Goal: Information Seeking & Learning: Learn about a topic

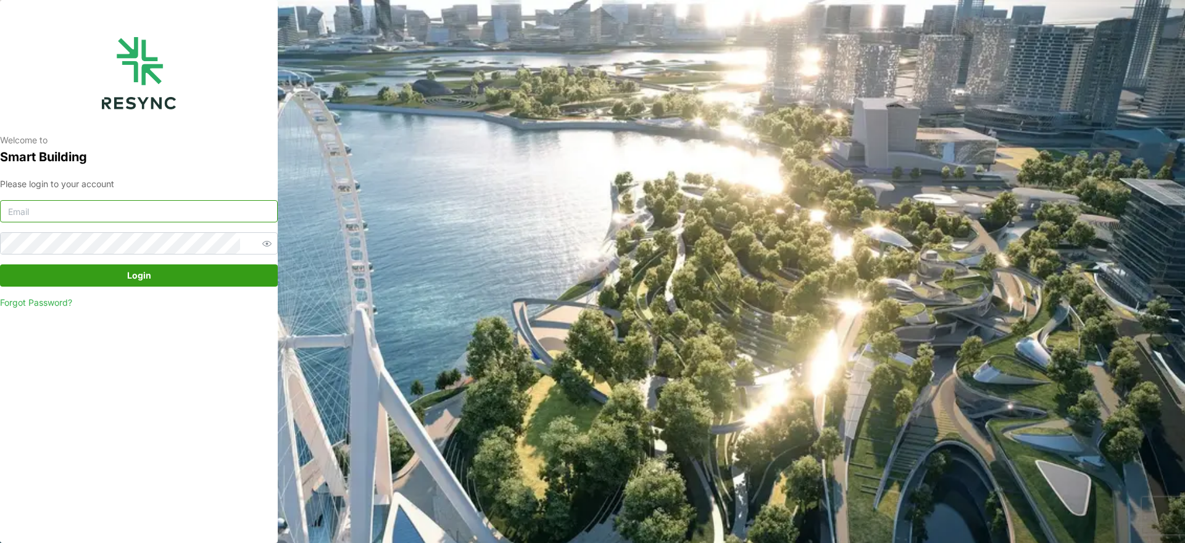
click at [147, 201] on input at bounding box center [139, 211] width 278 height 22
type input "[EMAIL_ADDRESS][DOMAIN_NAME]"
click at [221, 276] on span "Login" at bounding box center [139, 275] width 254 height 21
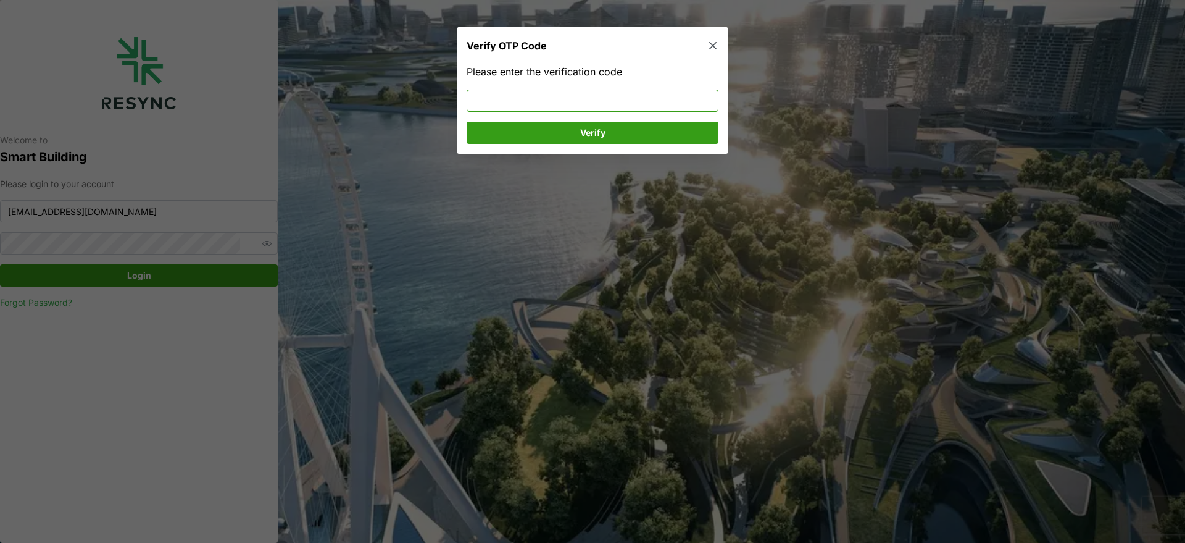
click at [663, 99] on input at bounding box center [593, 101] width 252 height 22
type input "040313"
click at [643, 127] on span "Verify" at bounding box center [592, 132] width 228 height 21
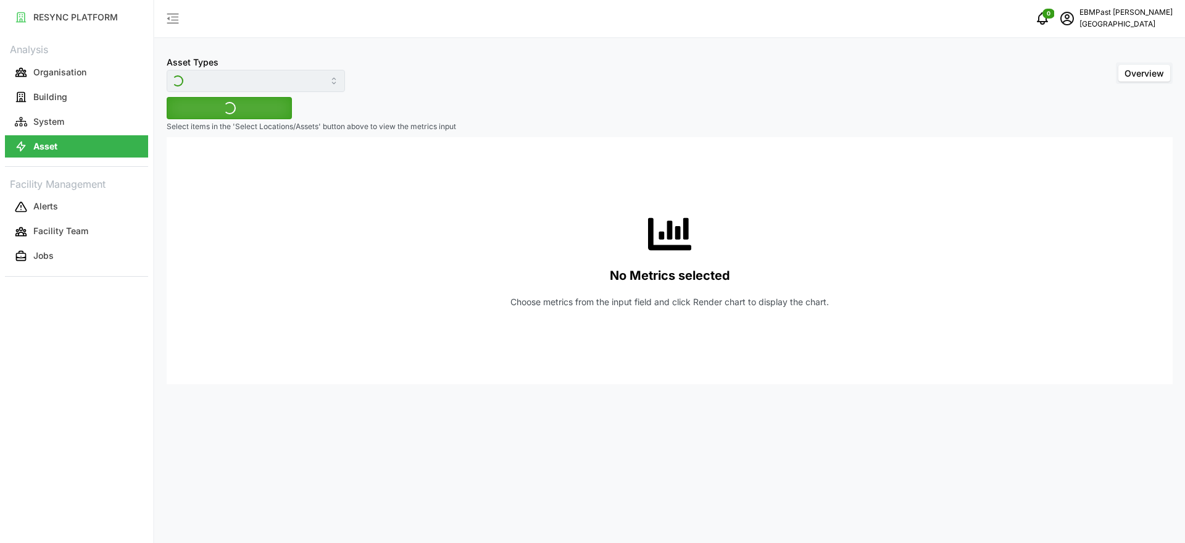
type input "Air Handling Unit"
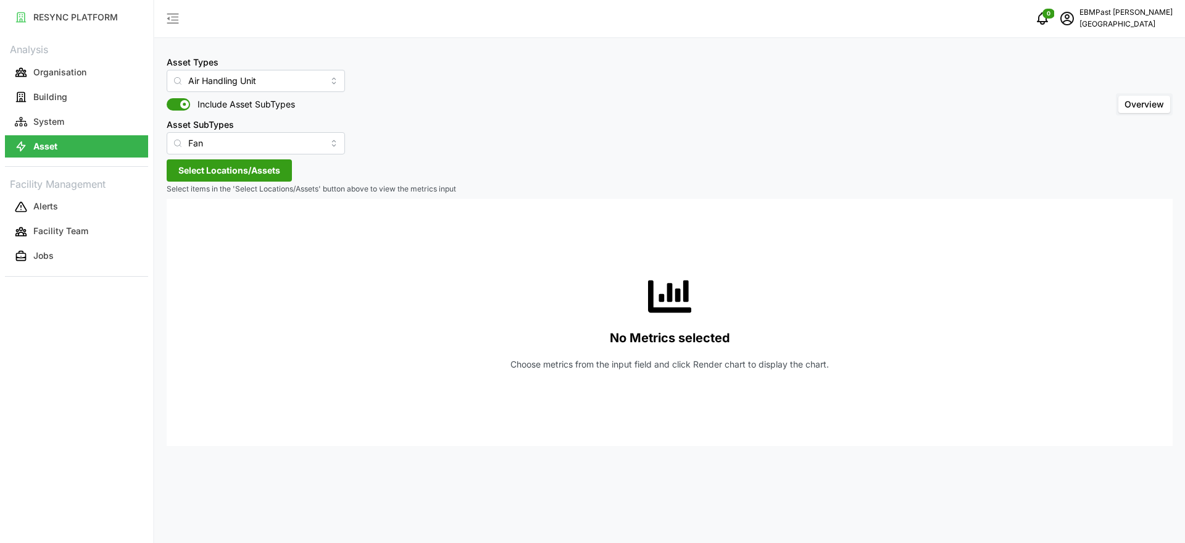
click at [251, 171] on span "Select Locations/Assets" at bounding box center [229, 170] width 102 height 21
click at [183, 223] on icon at bounding box center [183, 226] width 10 height 10
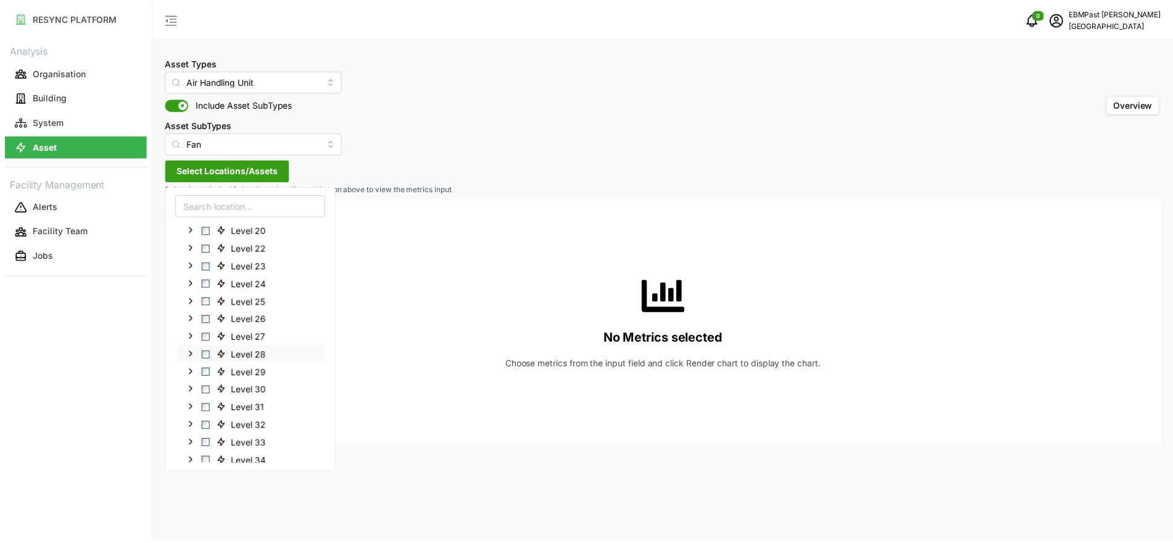
scroll to position [352, 0]
click at [208, 441] on span "Select Level B1" at bounding box center [208, 443] width 8 height 8
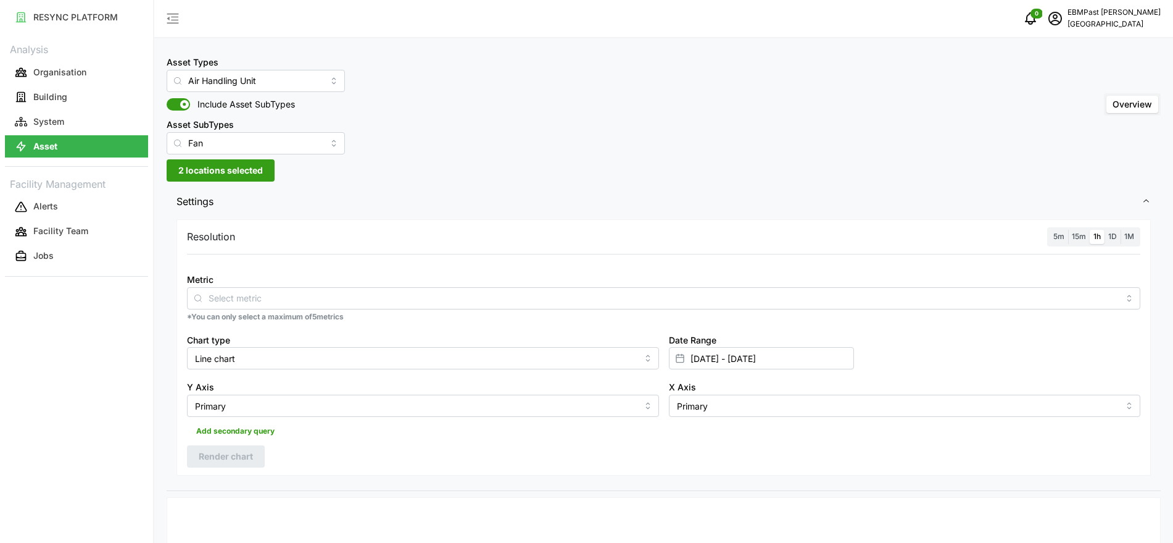
click at [357, 304] on input "Metric" at bounding box center [664, 298] width 910 height 14
click at [177, 102] on span at bounding box center [174, 104] width 15 height 12
click at [167, 98] on input "Include Asset SubTypes" at bounding box center [167, 98] width 0 height 0
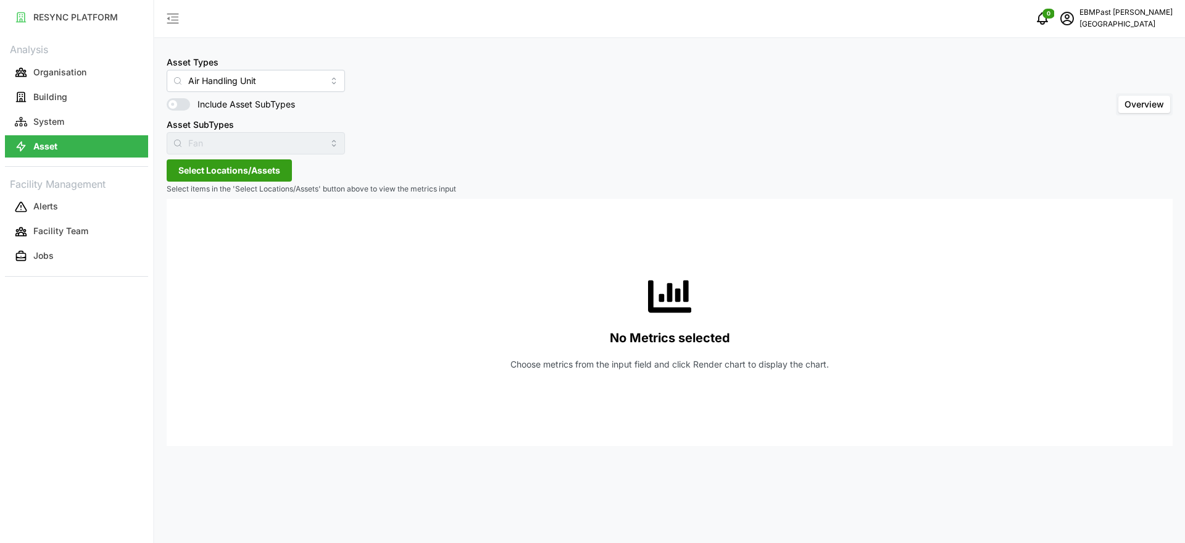
click at [267, 162] on span "Select Locations/Assets" at bounding box center [229, 170] width 102 height 21
click at [181, 226] on icon at bounding box center [183, 226] width 10 height 10
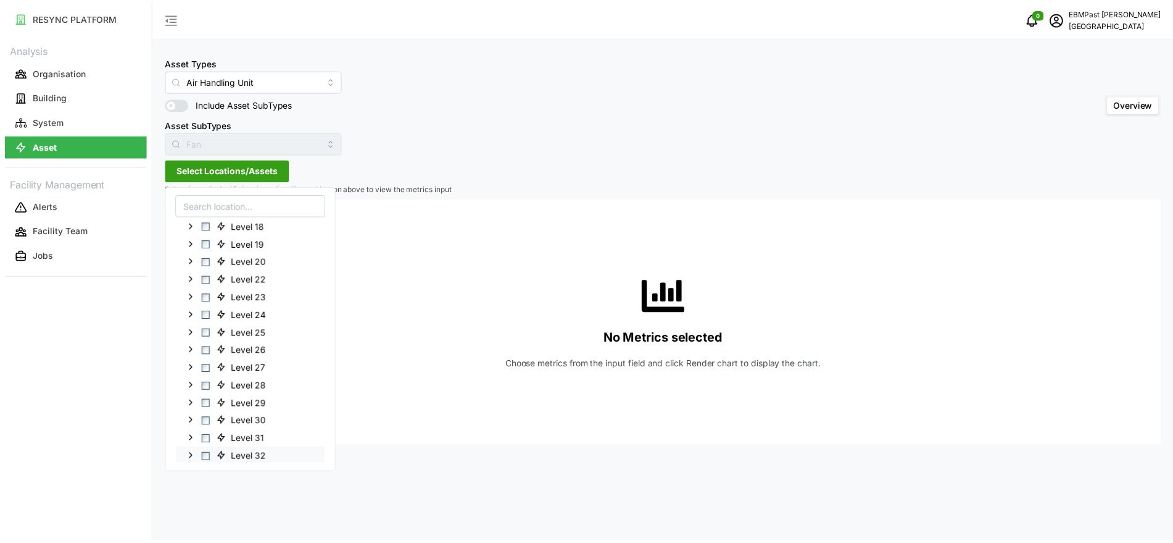
scroll to position [352, 0]
click at [239, 443] on span "Level B1" at bounding box center [249, 442] width 33 height 12
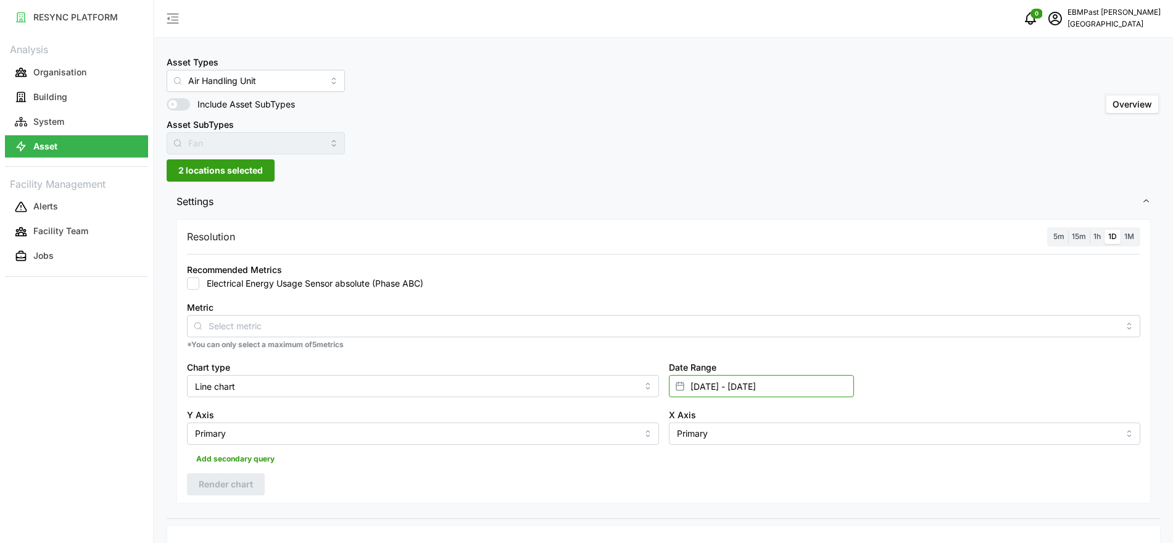
click at [785, 383] on input "15 Sep 2025 - 16 Sep 2025" at bounding box center [761, 386] width 185 height 22
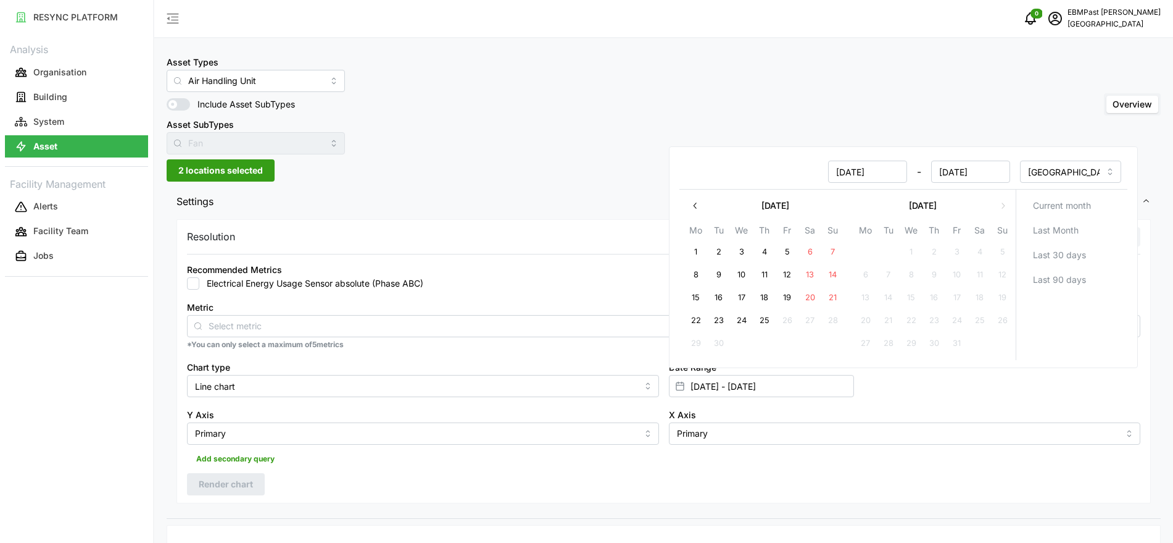
click at [696, 249] on button "1" at bounding box center [696, 252] width 22 height 22
type input "01 Sep 2025 - 16 Sep 2025"
type input "01 Sep 2025"
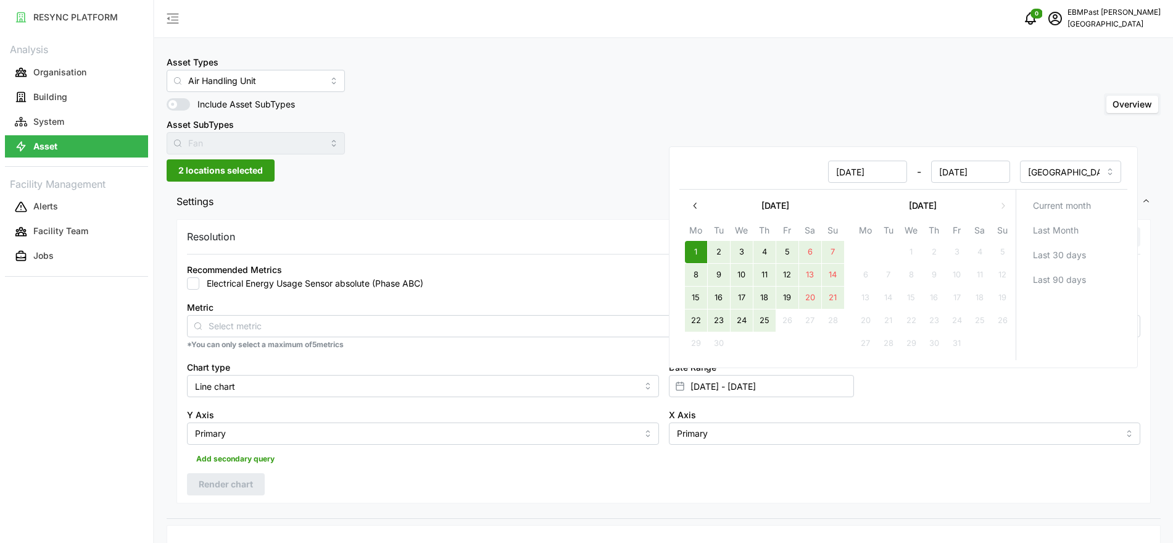
click at [768, 321] on button "25" at bounding box center [764, 320] width 22 height 22
type input "01 Sep 2025 - 25 Sep 2025"
type input "25 Sep 2025"
click at [750, 101] on div "Asset Types Air Handling Unit Include Asset SubTypes Asset SubTypes Fan Overview" at bounding box center [664, 104] width 994 height 100
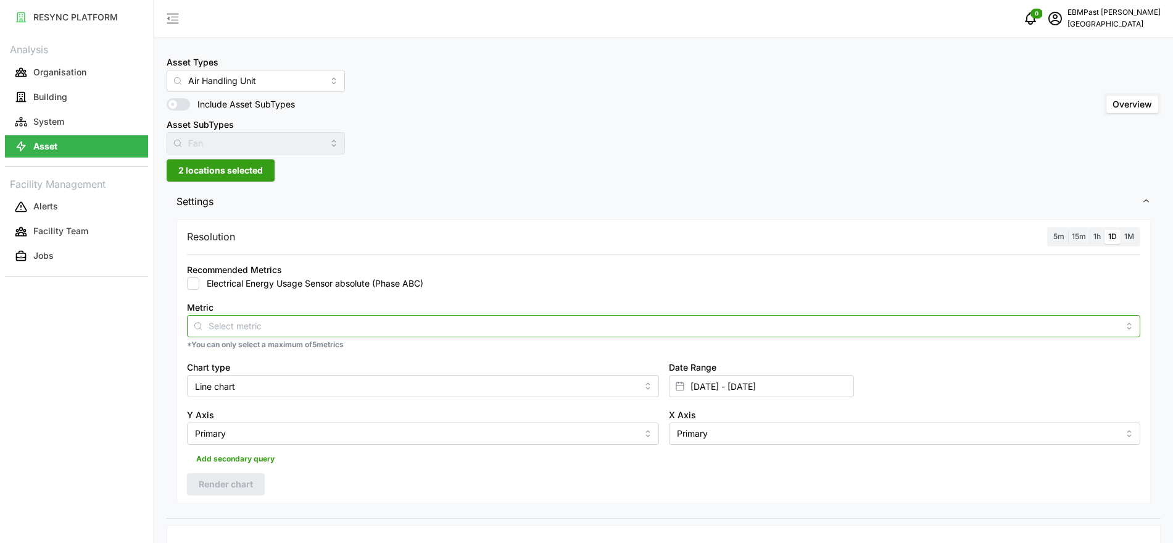
click at [308, 325] on input "Metric" at bounding box center [664, 325] width 910 height 14
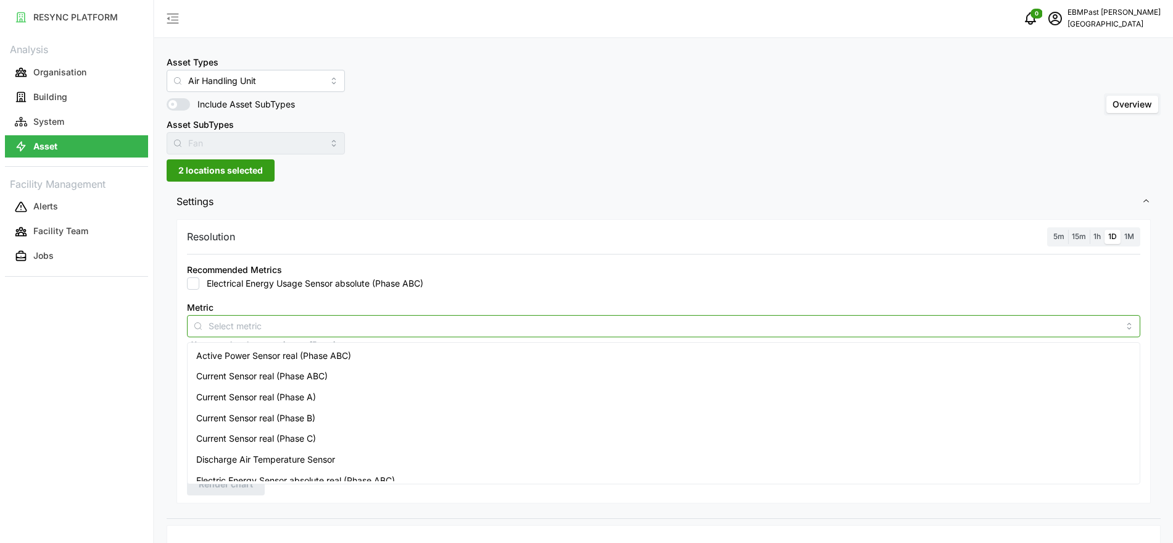
click at [333, 357] on span "Active Power Sensor real (Phase ABC)" at bounding box center [273, 356] width 155 height 14
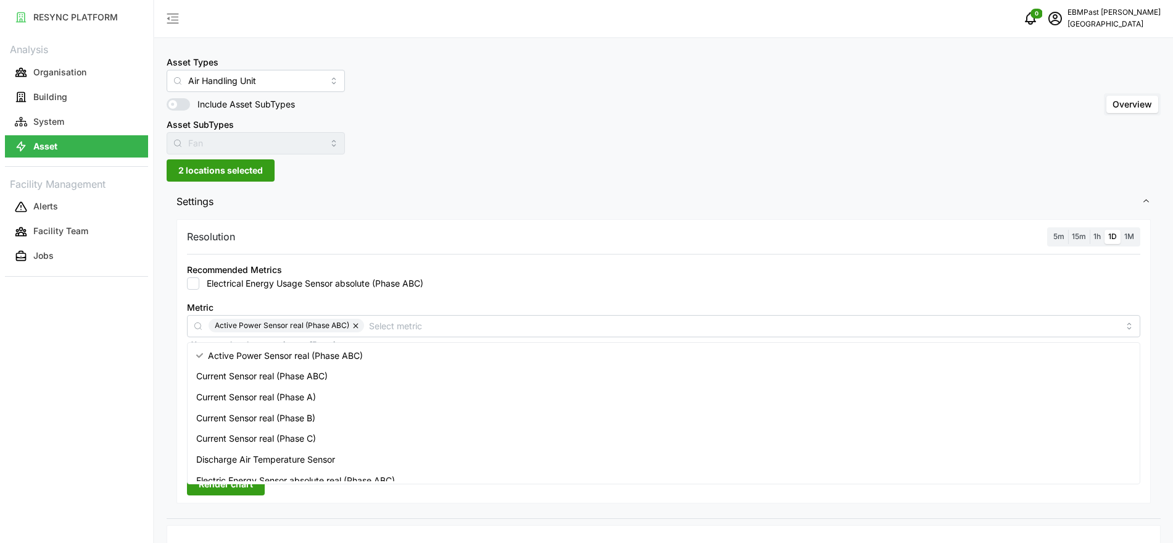
click at [483, 280] on div "Electrical Energy Usage Sensor absolute (Phase ABC)" at bounding box center [664, 283] width 954 height 12
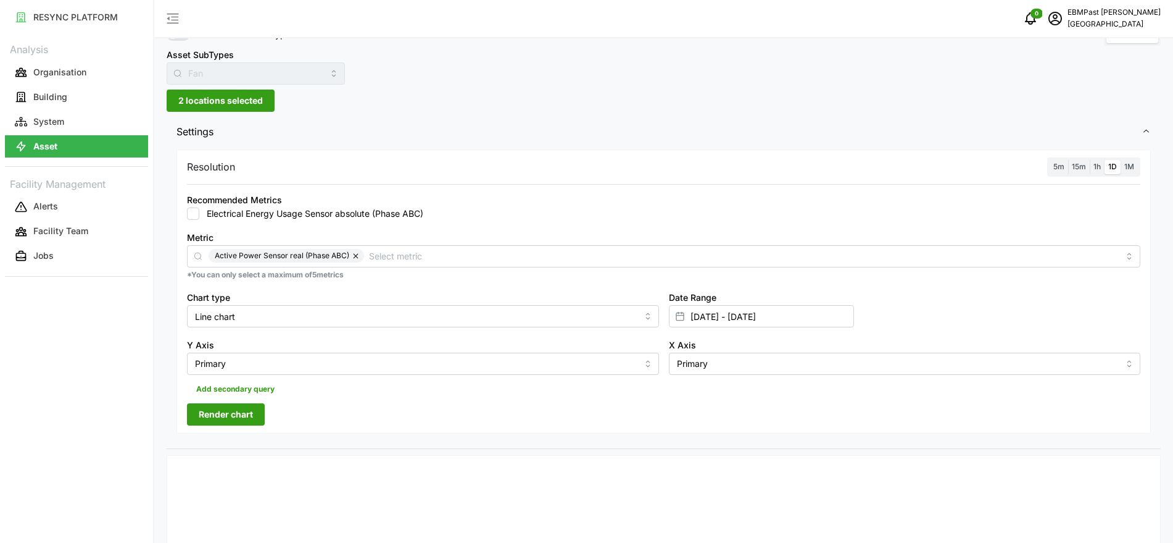
scroll to position [77, 0]
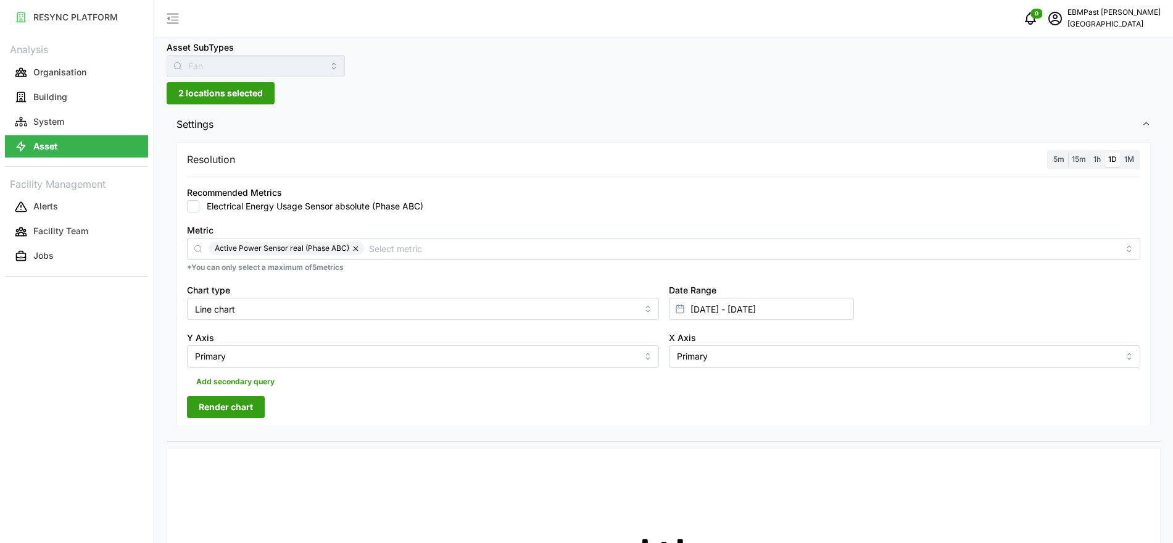
click at [251, 408] on span "Render chart" at bounding box center [226, 406] width 54 height 21
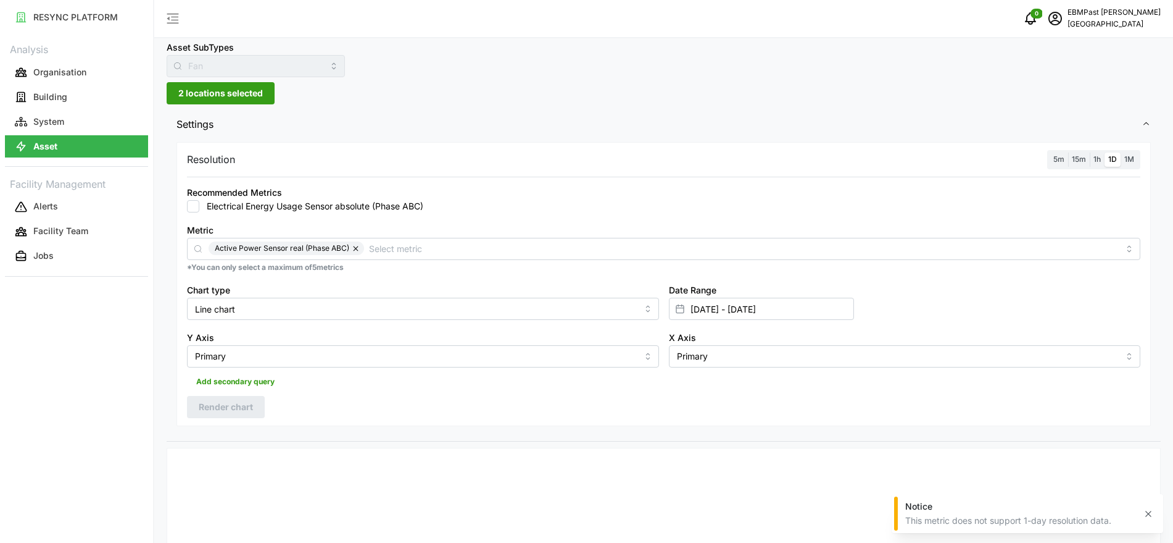
click at [1096, 159] on span "1h" at bounding box center [1097, 158] width 7 height 9
click at [1090, 152] on input "1h" at bounding box center [1090, 152] width 0 height 0
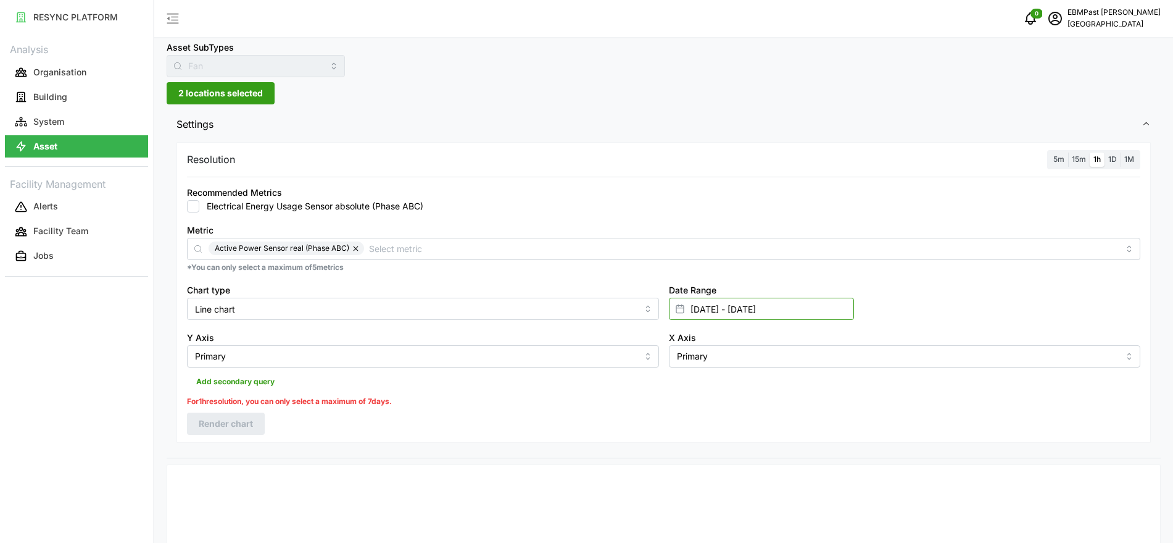
click at [747, 313] on input "01 Sep 2025 - 25 Sep 2025" at bounding box center [761, 309] width 185 height 22
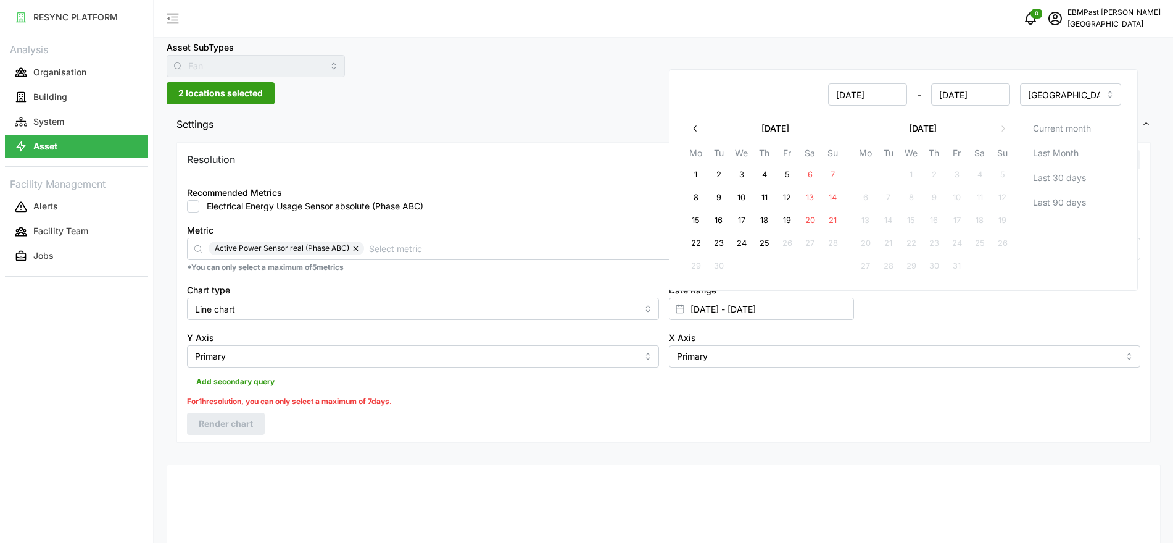
click at [699, 172] on button "1" at bounding box center [696, 175] width 22 height 22
drag, startPoint x: 830, startPoint y: 178, endPoint x: 836, endPoint y: 186, distance: 10.1
click at [830, 178] on button "7" at bounding box center [833, 175] width 22 height 22
type input "01 Sep 2025 - 07 Sep 2025"
type input "07 Sep 2025"
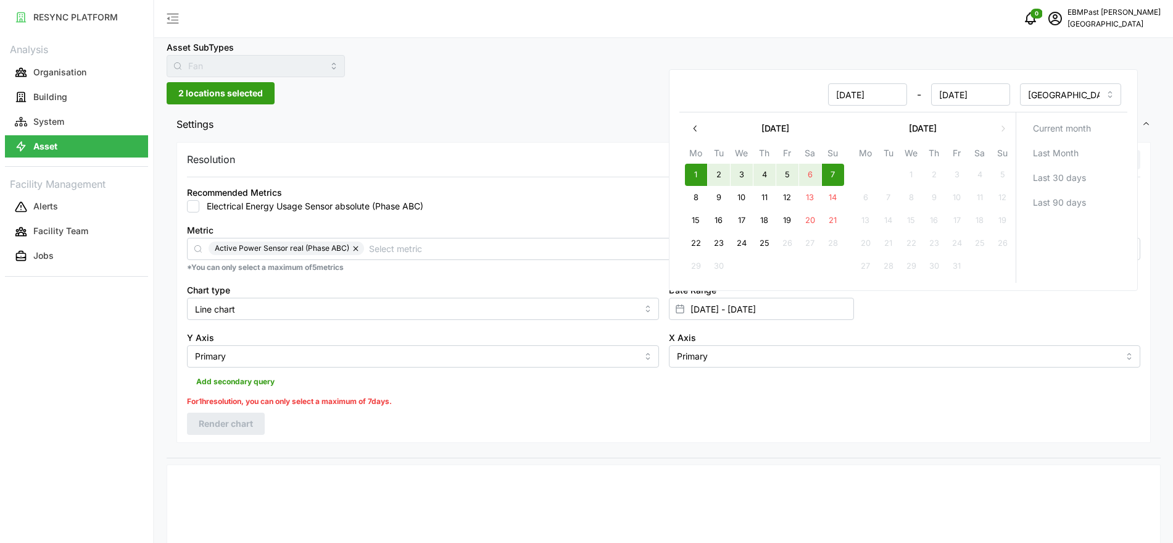
click at [607, 262] on p "*You can only select a maximum of 5 metrics" at bounding box center [664, 267] width 954 height 10
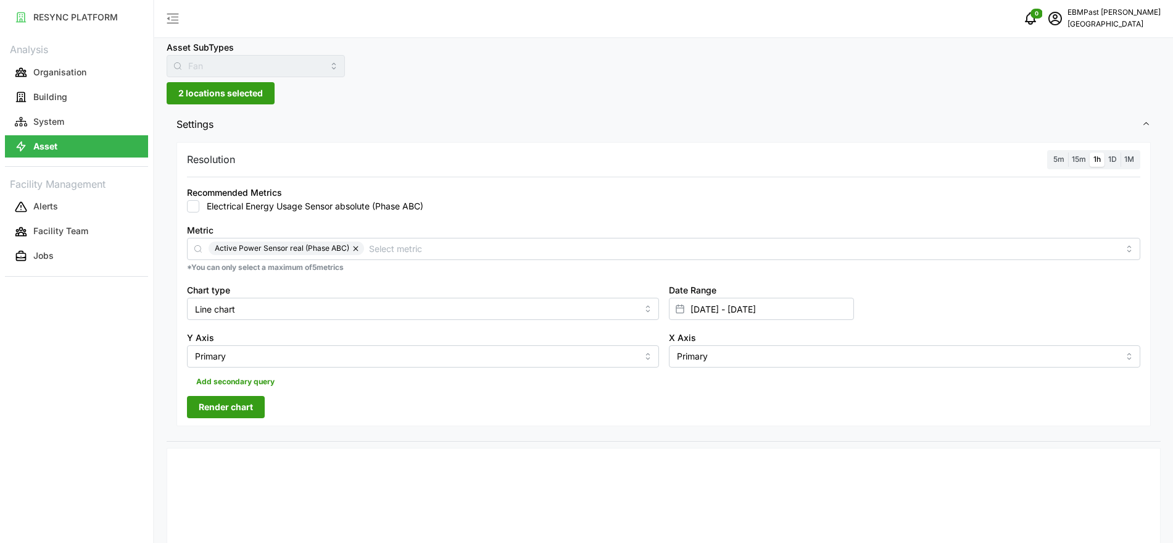
click at [214, 414] on span "Render chart" at bounding box center [226, 406] width 54 height 21
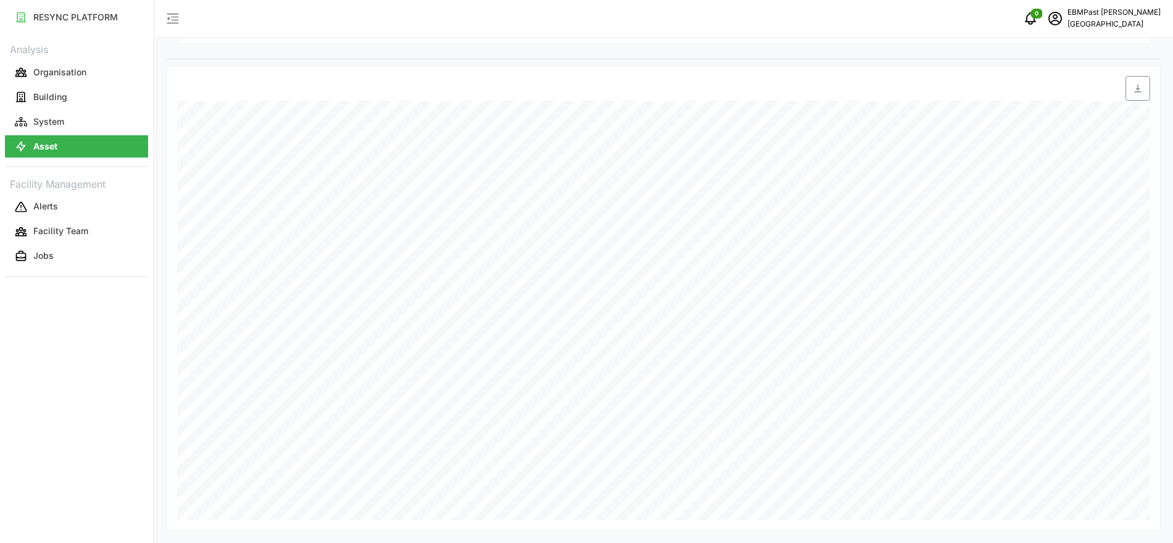
scroll to position [73, 0]
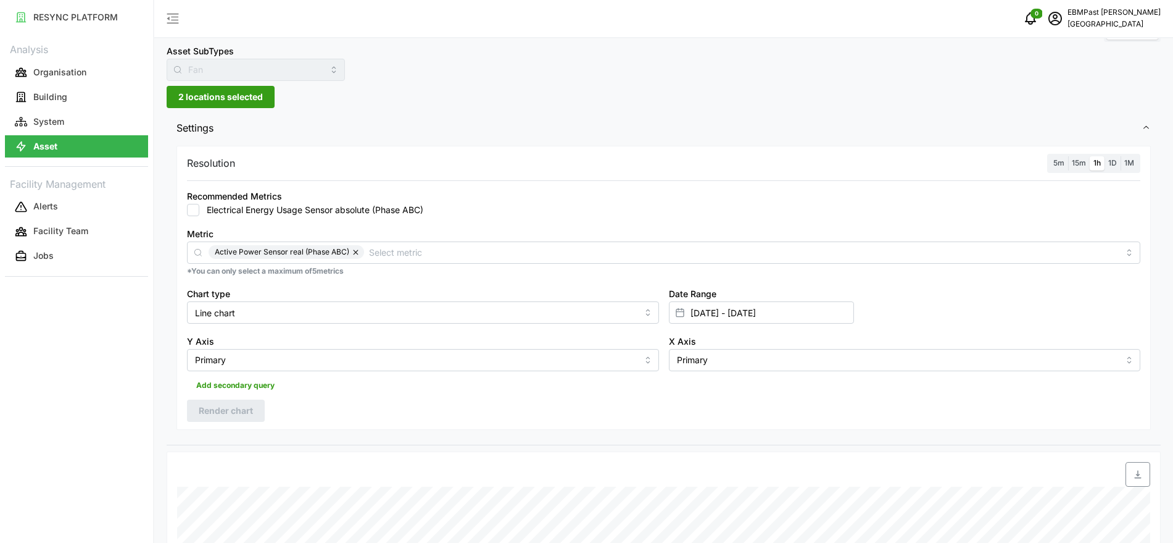
click at [1116, 158] on span "1D" at bounding box center [1113, 162] width 9 height 9
click at [1105, 156] on input "1D" at bounding box center [1105, 156] width 0 height 0
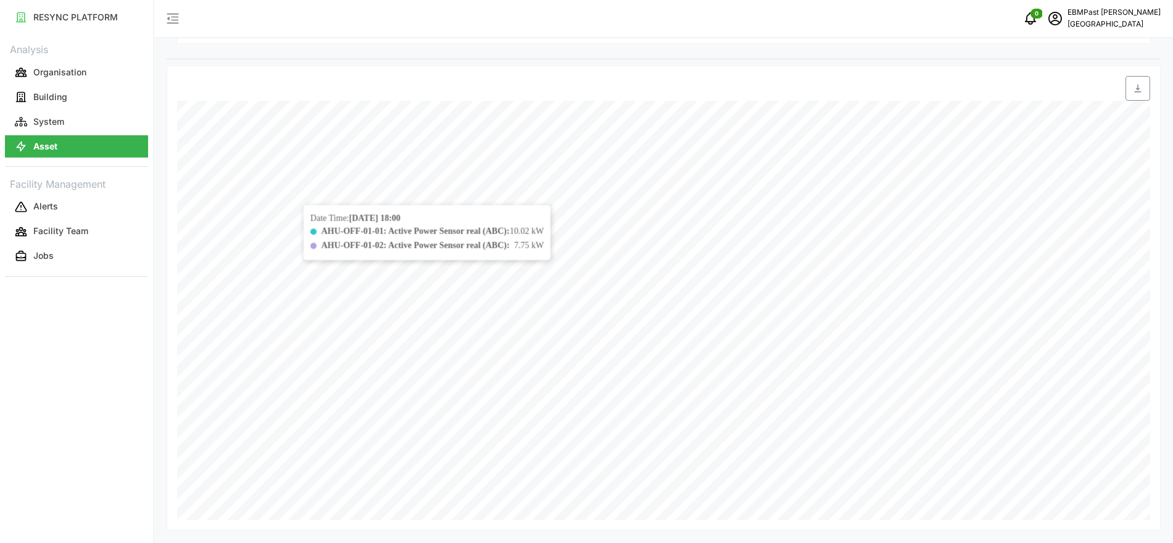
scroll to position [228, 0]
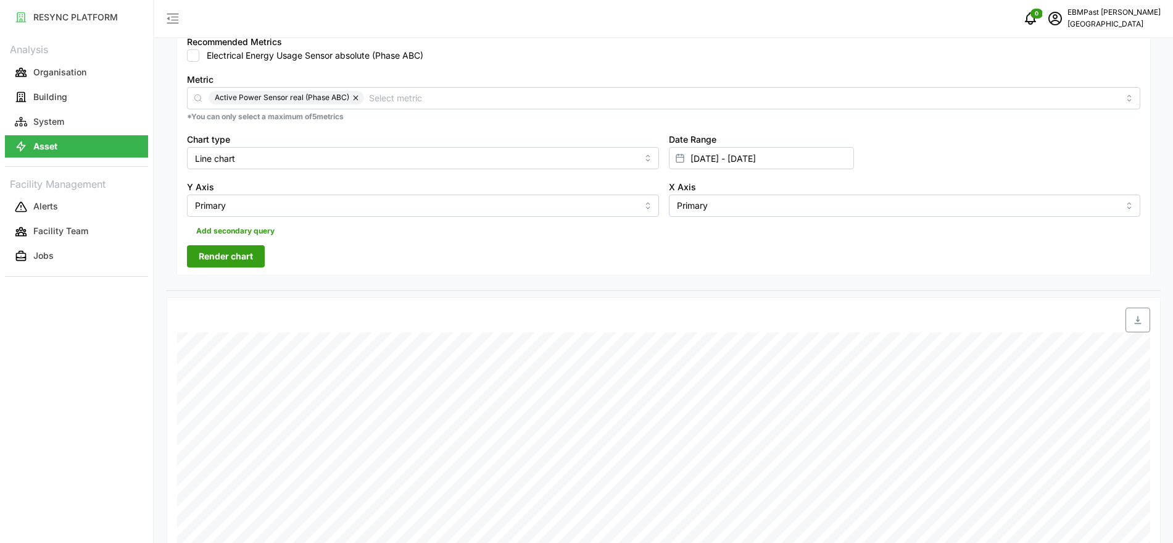
click at [251, 249] on span "Render chart" at bounding box center [226, 256] width 54 height 21
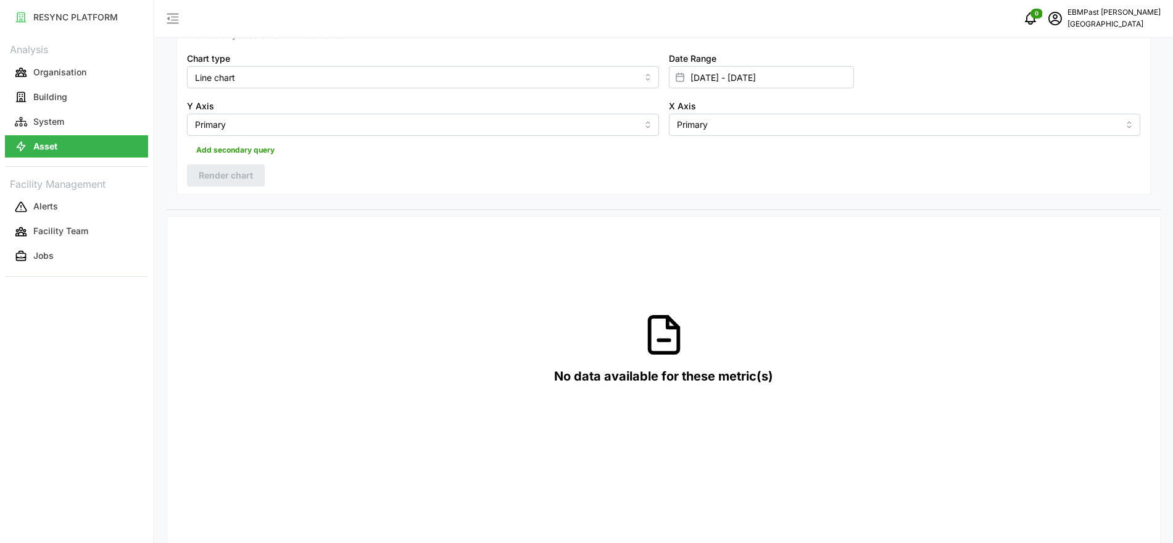
scroll to position [77, 0]
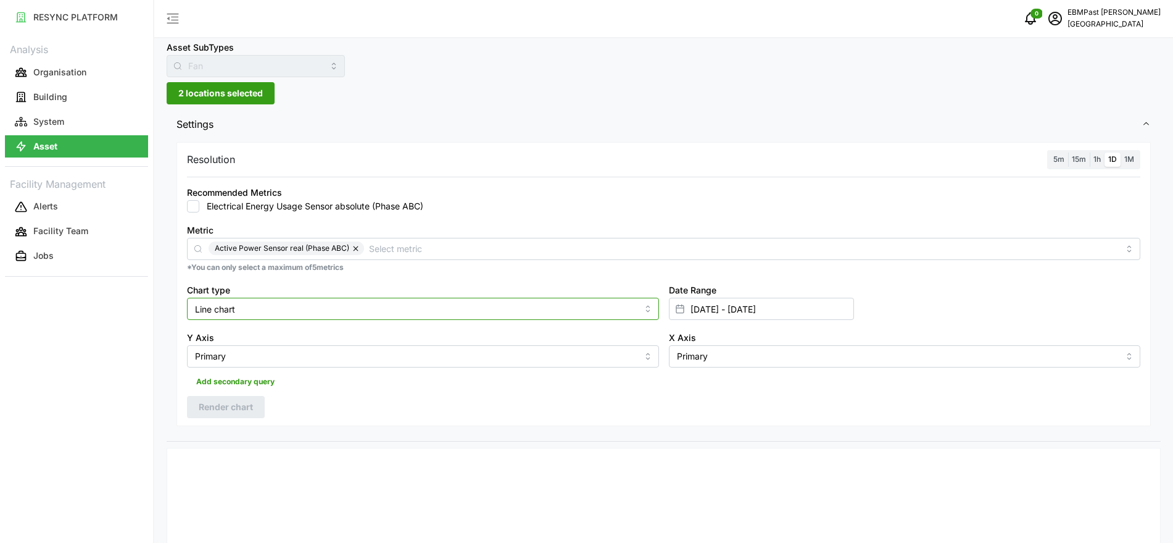
click at [346, 306] on input "Line chart" at bounding box center [423, 309] width 472 height 22
click at [339, 356] on div "Bar chart" at bounding box center [423, 359] width 466 height 21
type input "Bar chart"
click at [236, 401] on span "Render chart" at bounding box center [226, 406] width 54 height 21
click at [1101, 160] on span "1h" at bounding box center [1097, 158] width 7 height 9
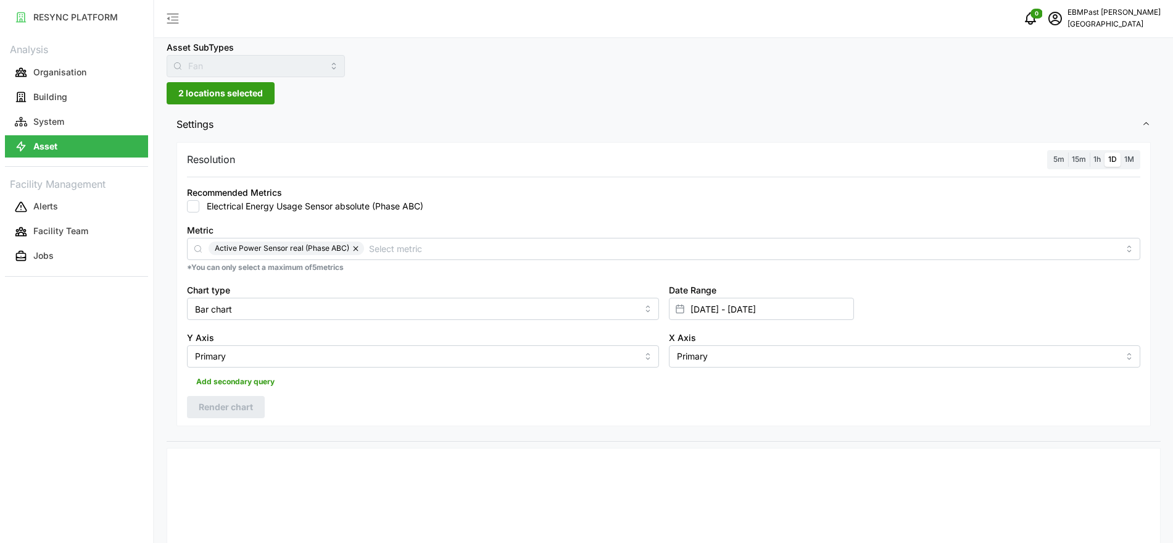
click at [1090, 152] on input "1h" at bounding box center [1090, 152] width 0 height 0
click at [240, 404] on span "Render chart" at bounding box center [226, 406] width 54 height 21
click at [1134, 160] on span "1M" at bounding box center [1130, 158] width 10 height 9
click at [1121, 152] on input "1M" at bounding box center [1121, 152] width 0 height 0
click at [225, 403] on span "Render chart" at bounding box center [226, 406] width 54 height 21
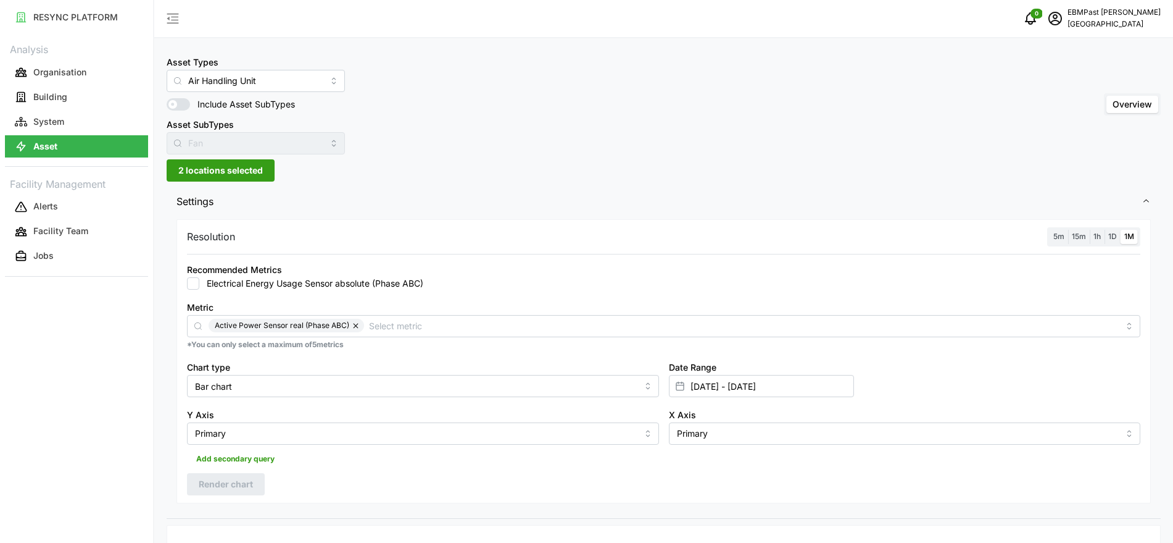
click at [1080, 237] on span "15m" at bounding box center [1079, 235] width 14 height 9
click at [1068, 230] on input "15m" at bounding box center [1068, 230] width 0 height 0
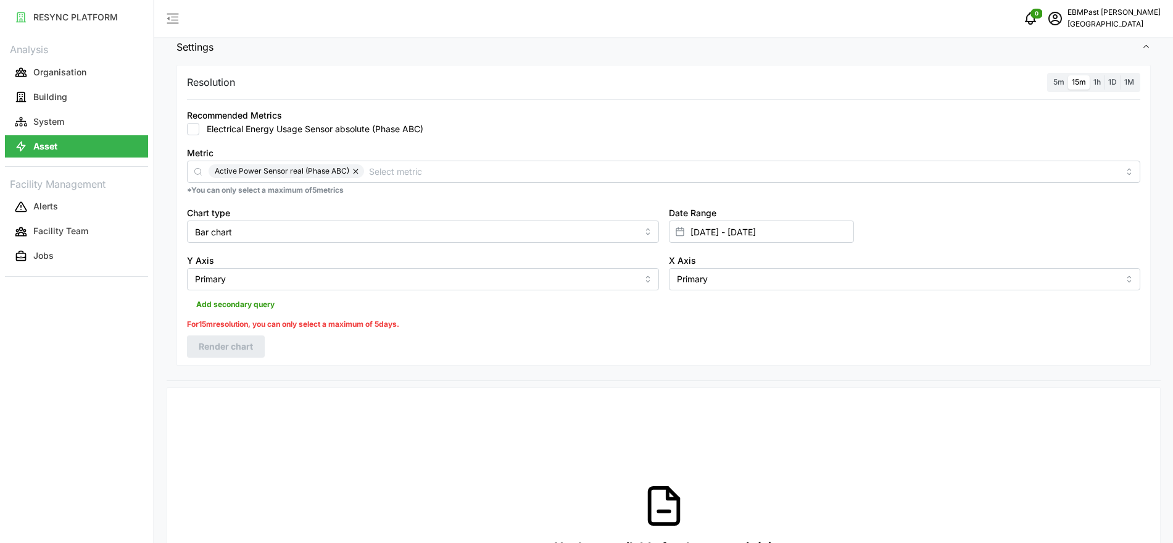
click at [1100, 78] on span "1h" at bounding box center [1097, 81] width 7 height 9
click at [1090, 75] on input "1h" at bounding box center [1090, 75] width 0 height 0
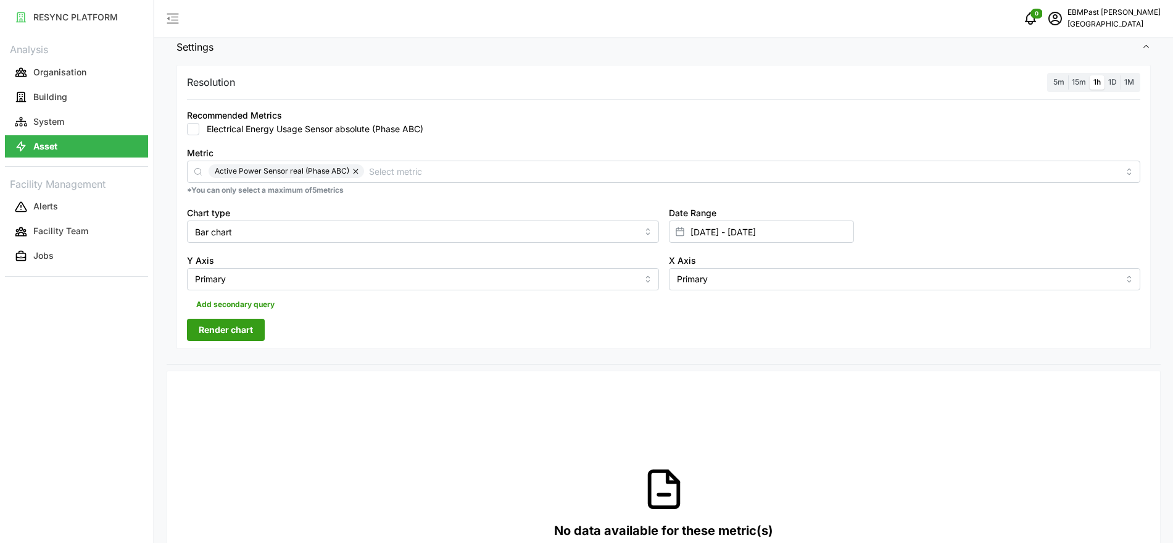
click at [244, 328] on span "Render chart" at bounding box center [226, 329] width 54 height 21
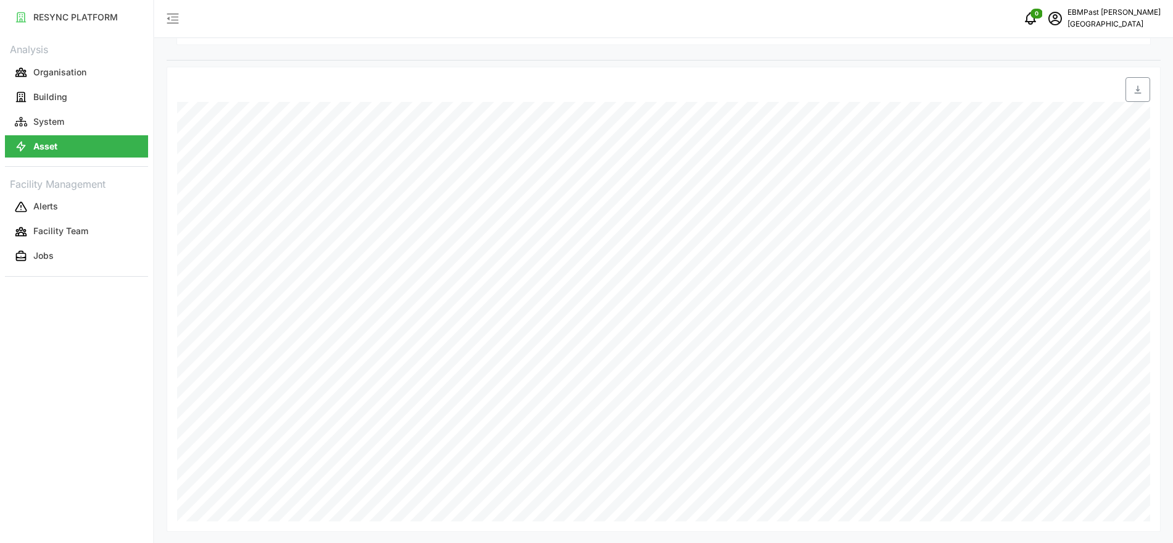
scroll to position [459, 0]
click at [773, 269] on div "Date Time: 07-09-2025 05:00 AHU-OFF-01-01: Active Power Sensor real (ABC): -0.0…" at bounding box center [723, 247] width 246 height 55
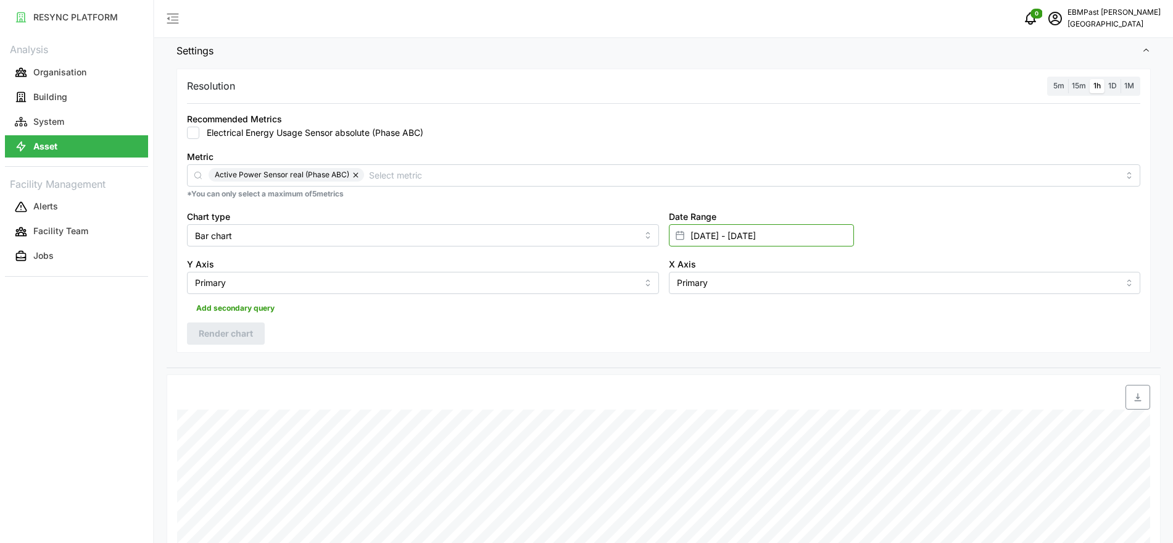
click at [760, 241] on input "01 Sep 2025 - 07 Sep 2025" at bounding box center [761, 235] width 185 height 22
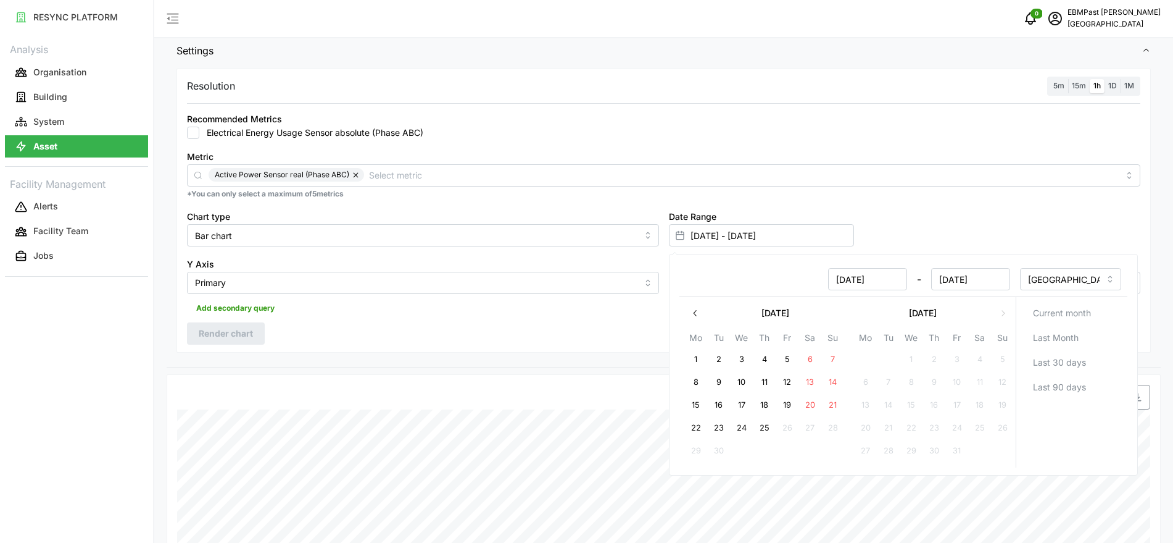
click at [694, 316] on icon "button" at bounding box center [695, 313] width 10 height 10
click at [962, 356] on button "1" at bounding box center [957, 359] width 22 height 22
type input "01 Aug 2025 - 07 Sep 2025"
type input "01 Aug 2025"
click at [935, 385] on button "7" at bounding box center [934, 382] width 22 height 22
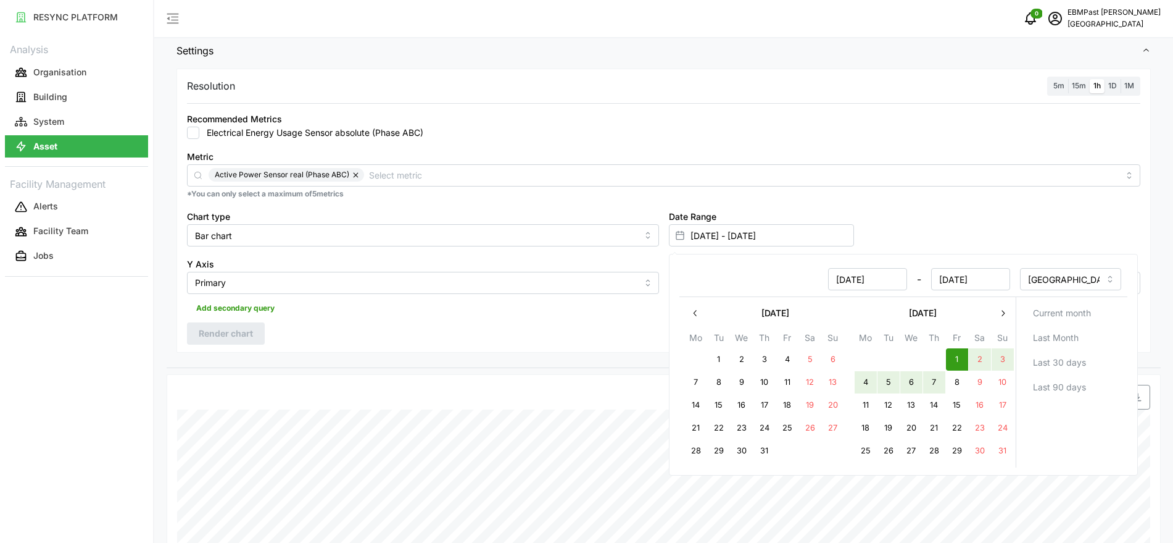
type input "01 Aug 2025 - 07 Aug 2025"
type input "07 Aug 2025"
click at [991, 199] on div "Metric Active Power Sensor real (Phase ABC) *You can only select a maximum of 5…" at bounding box center [664, 174] width 964 height 60
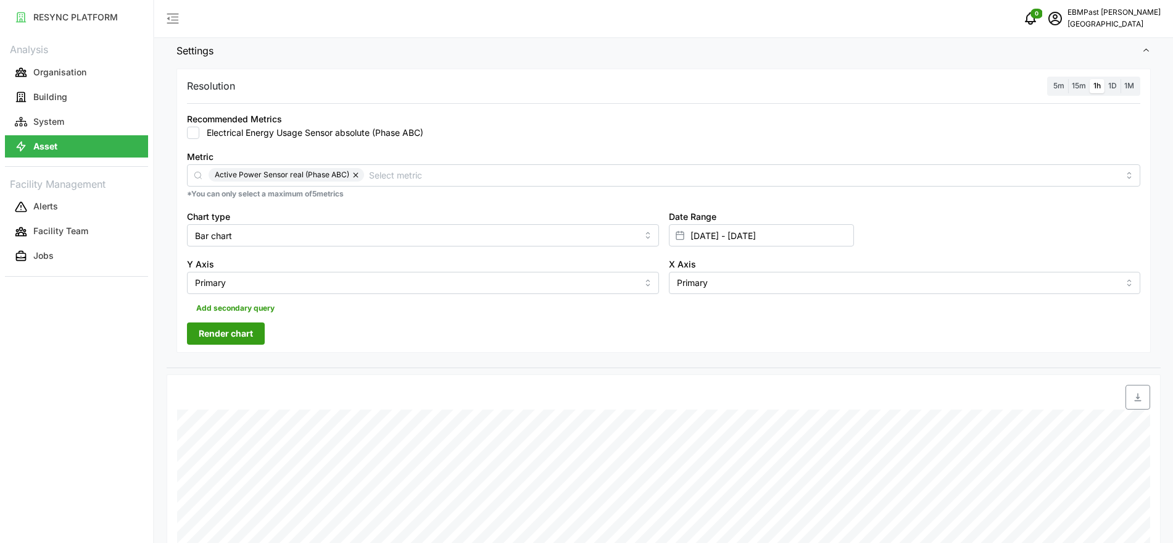
click at [231, 333] on span "Render chart" at bounding box center [226, 333] width 54 height 21
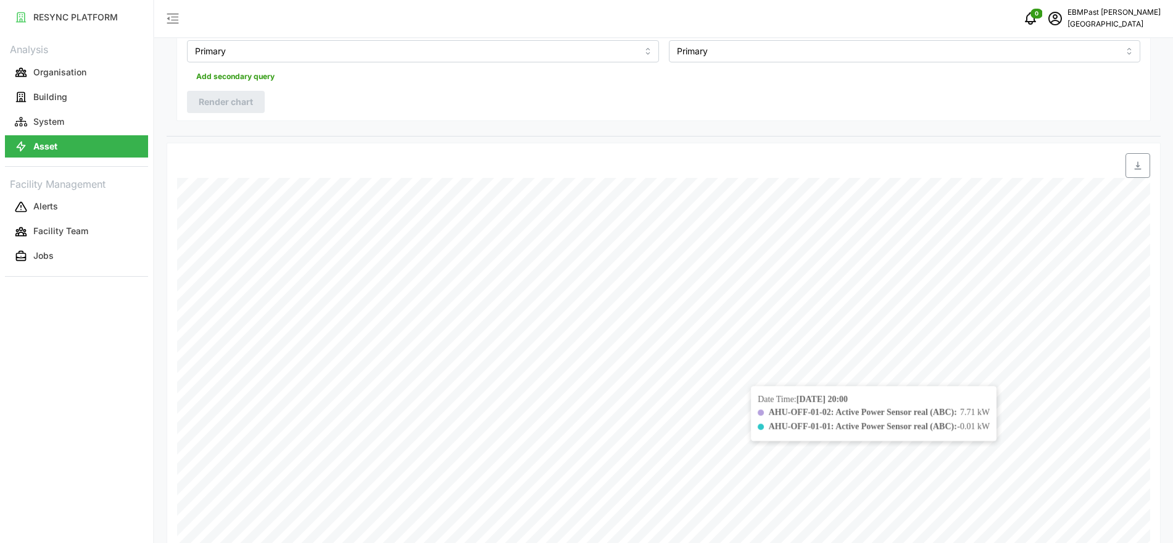
scroll to position [459, 0]
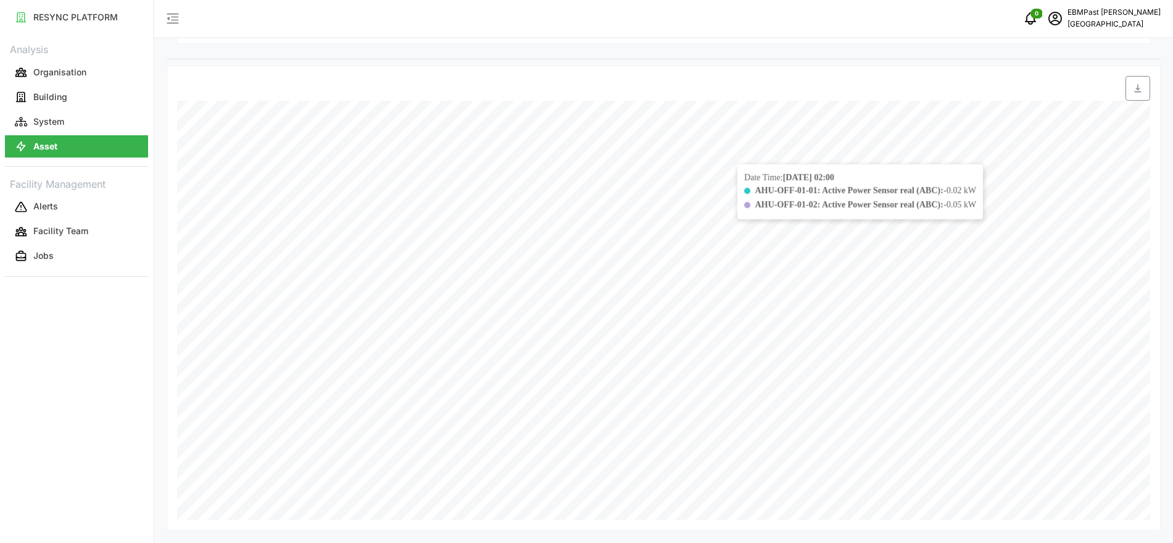
click at [736, 73] on div at bounding box center [787, 88] width 738 height 35
